Goal: Transaction & Acquisition: Purchase product/service

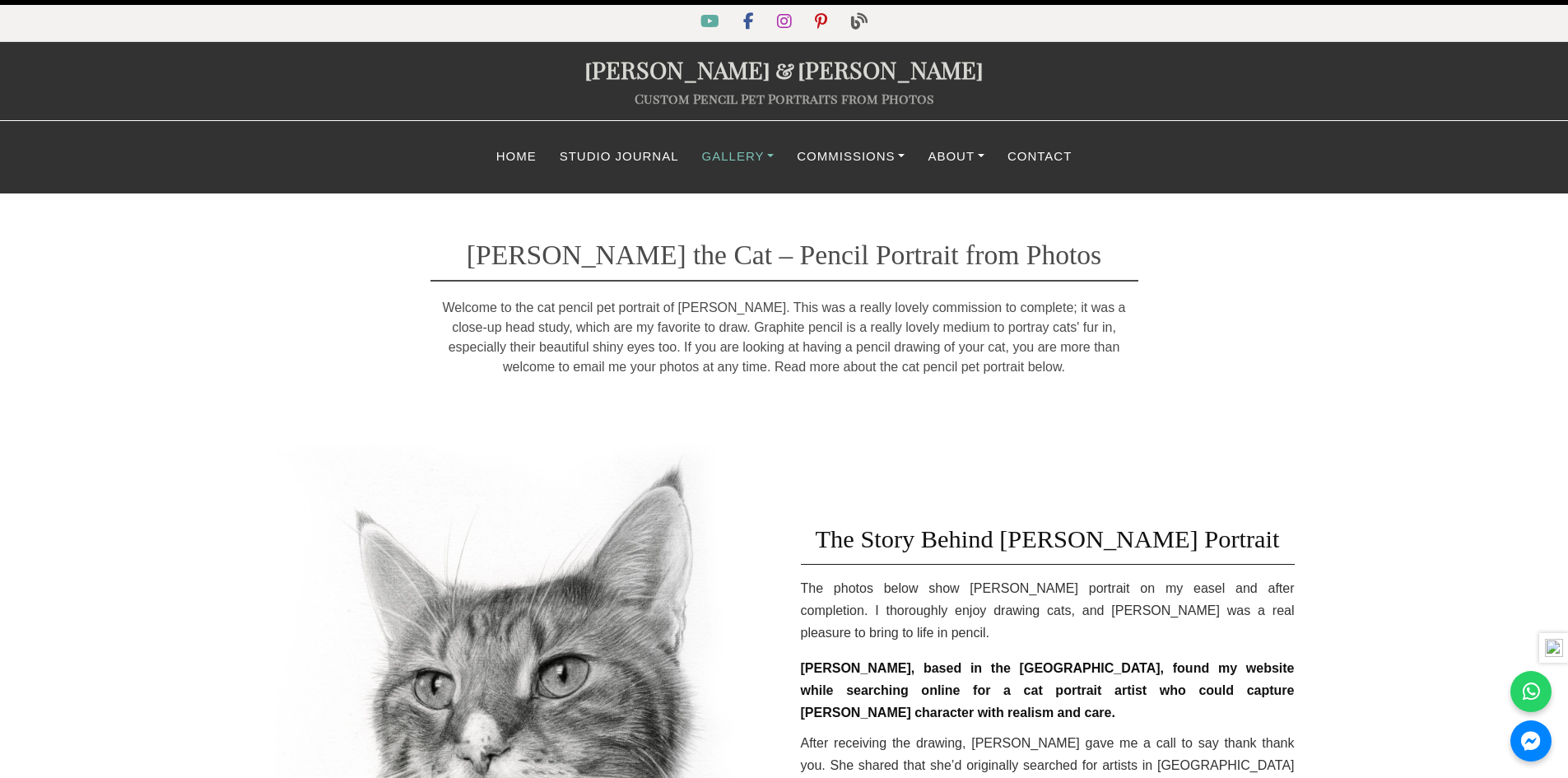
click at [733, 159] on link "Gallery" at bounding box center [739, 157] width 96 height 32
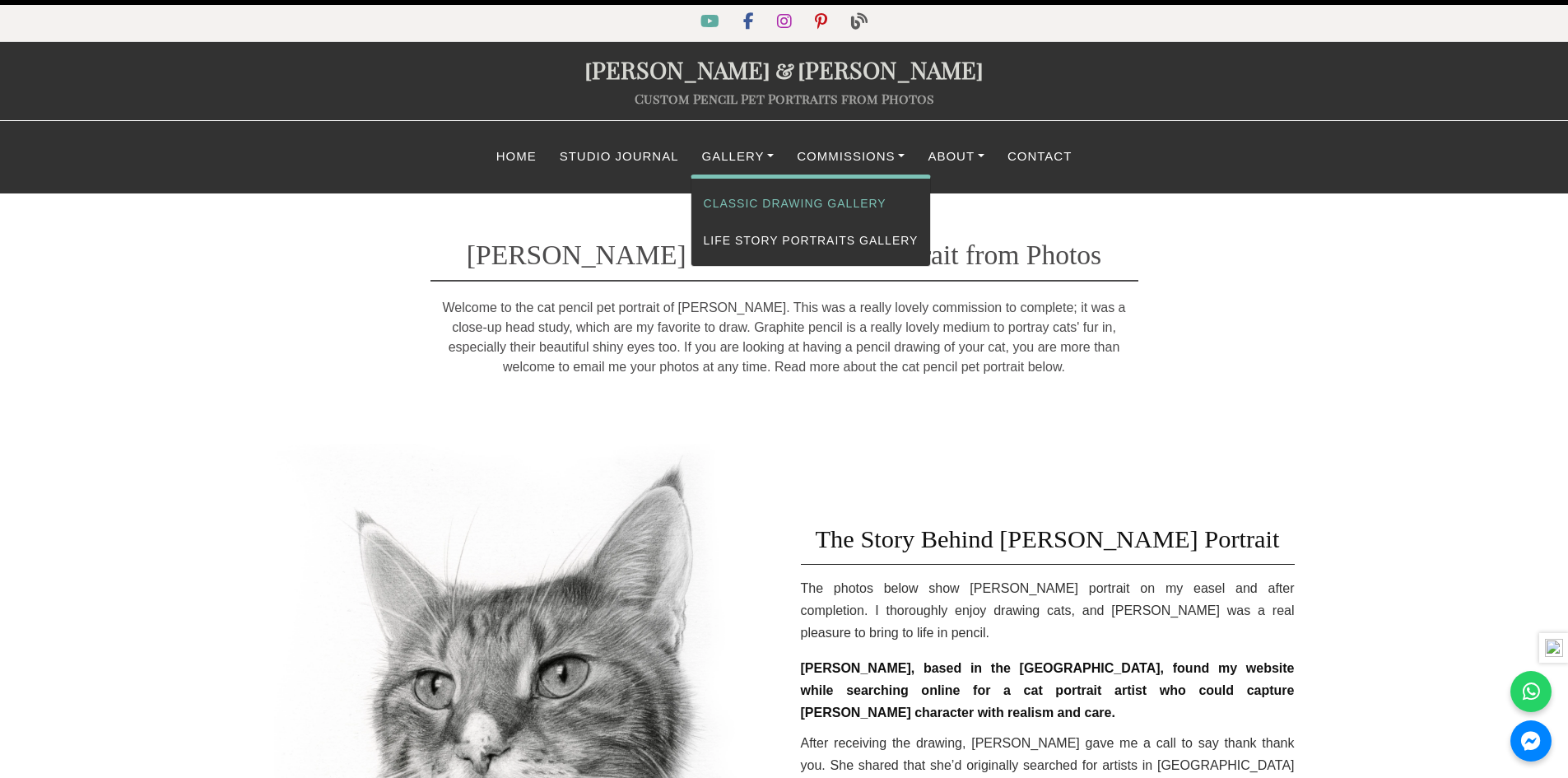
click at [773, 201] on link "Classic Drawing Gallery" at bounding box center [811, 204] width 240 height 37
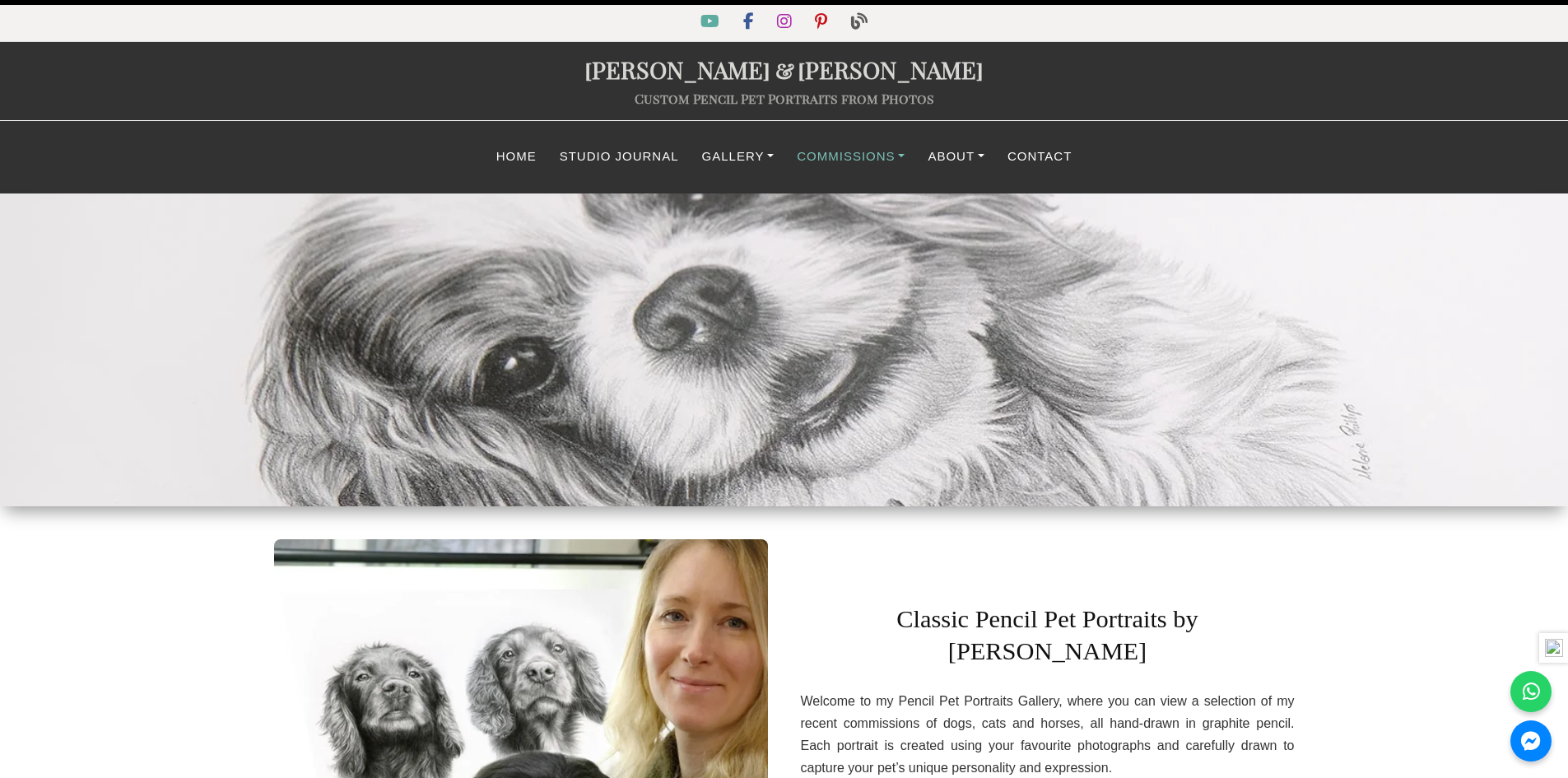
click at [875, 155] on link "Commissions" at bounding box center [851, 157] width 131 height 32
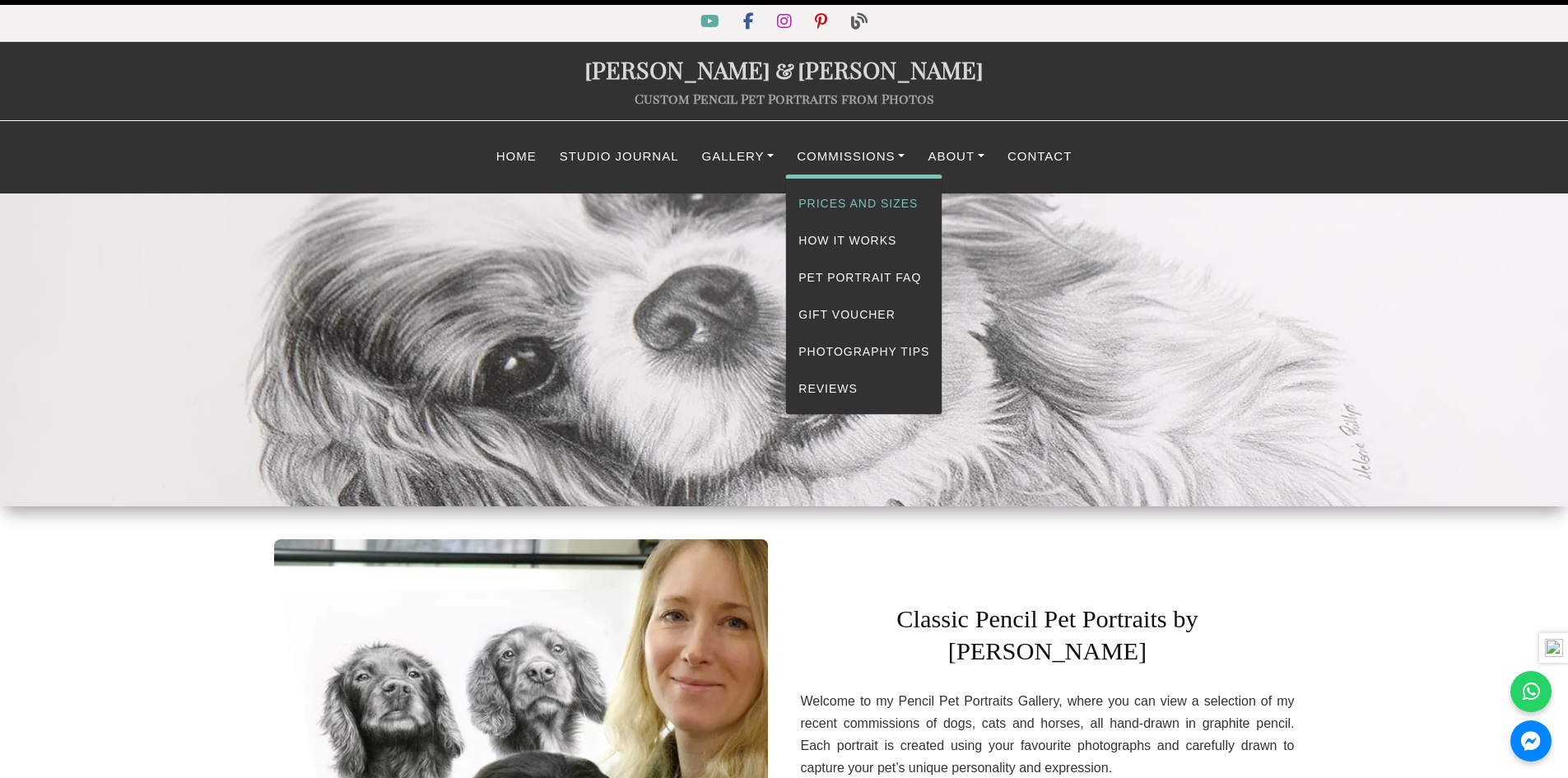
click at [875, 196] on link "Prices and Sizes" at bounding box center [863, 204] width 156 height 37
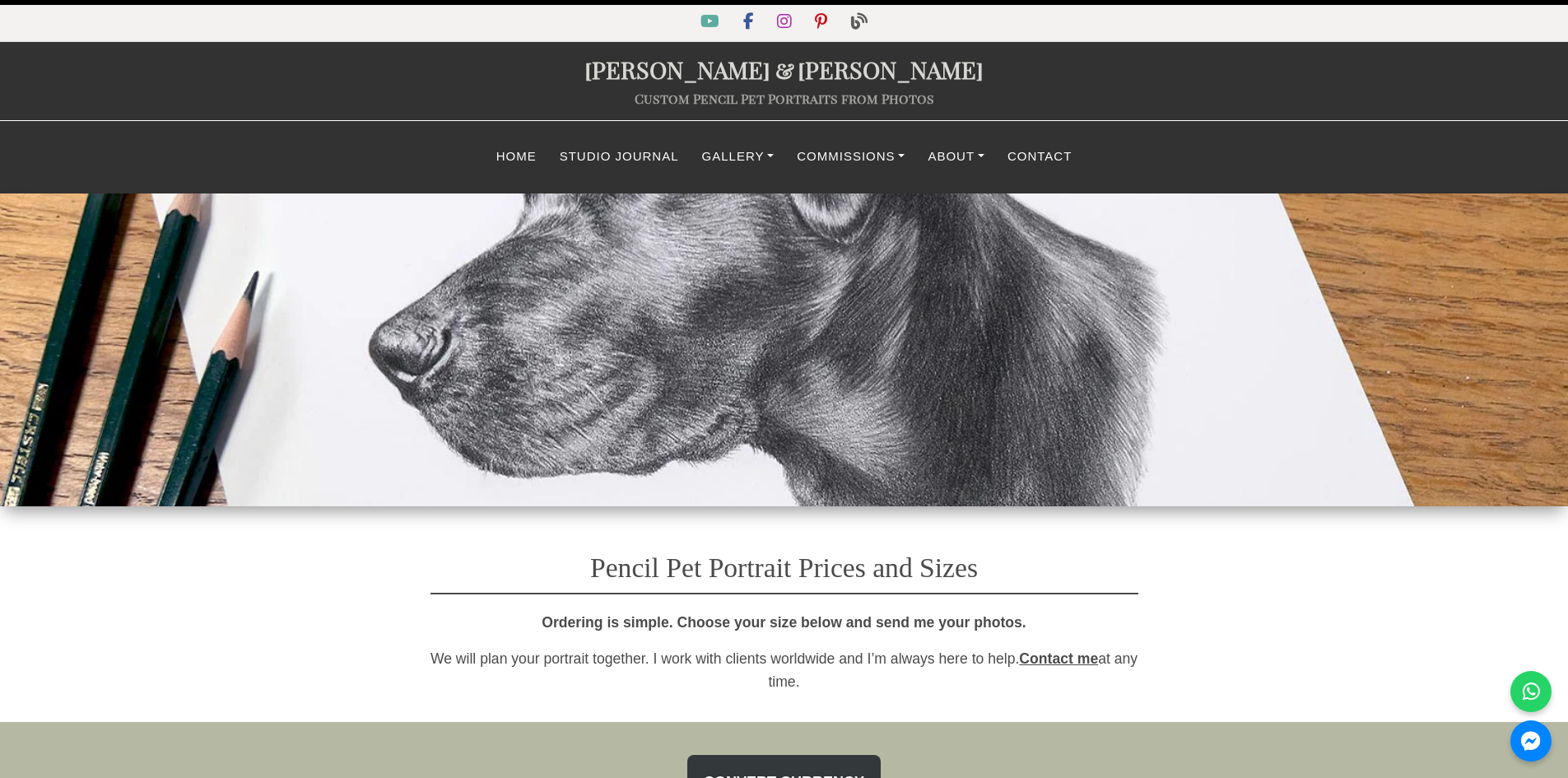
select select "GBP"
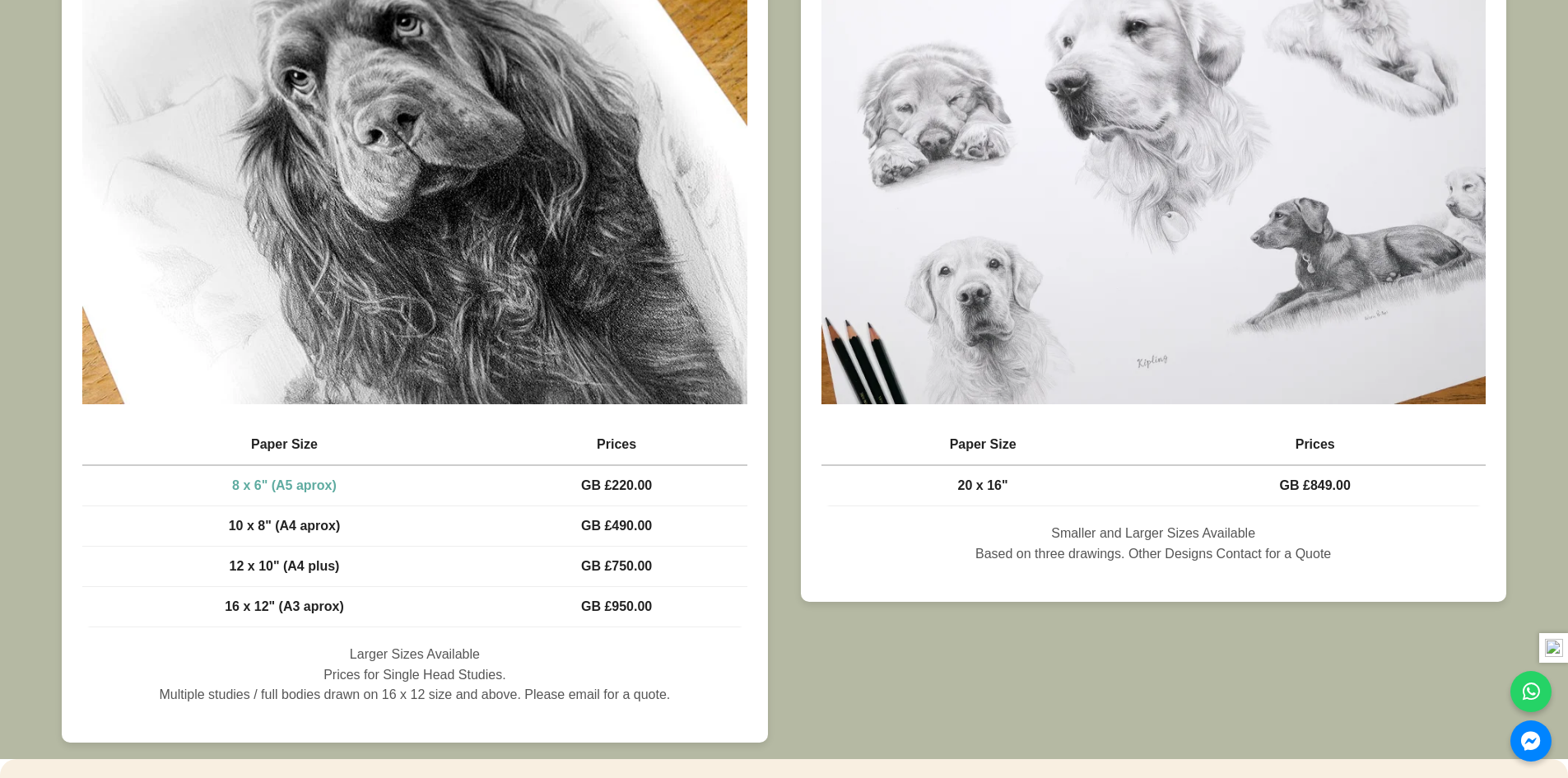
scroll to position [741, 0]
